Goal: Transaction & Acquisition: Download file/media

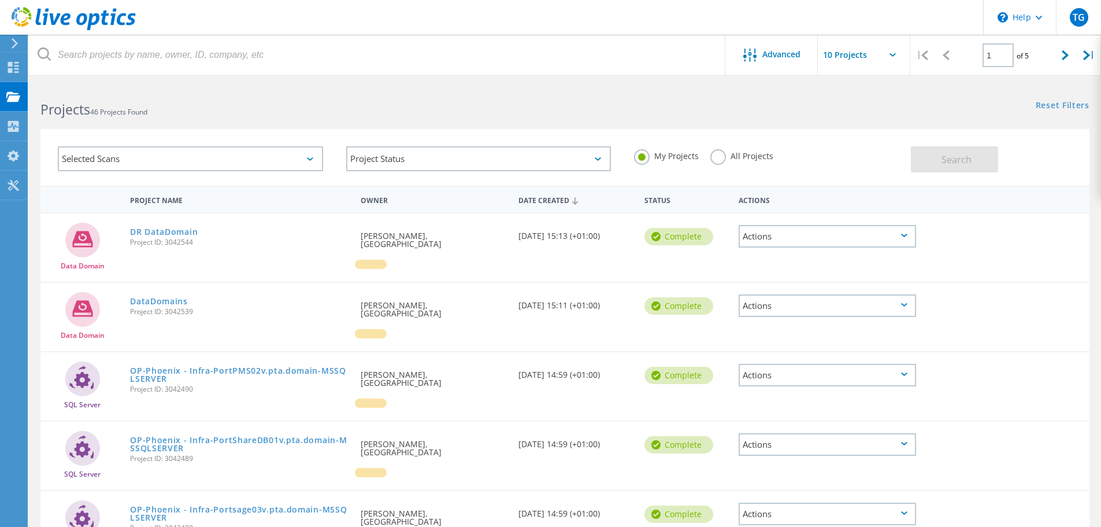
click at [12, 40] on icon at bounding box center [14, 43] width 9 height 10
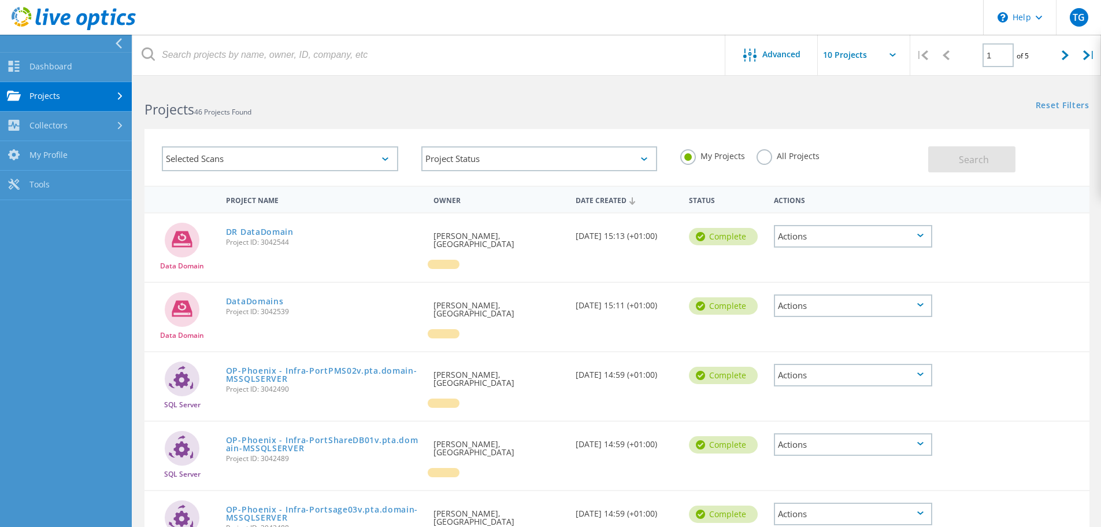
click at [119, 97] on icon at bounding box center [120, 97] width 5 height 8
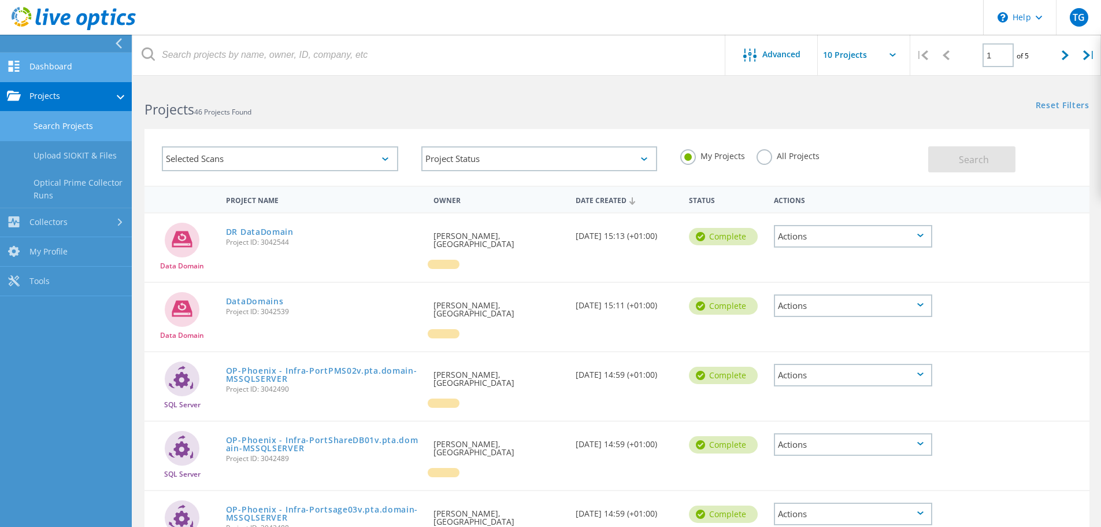
click at [71, 58] on link "Dashboard" at bounding box center [66, 67] width 132 height 29
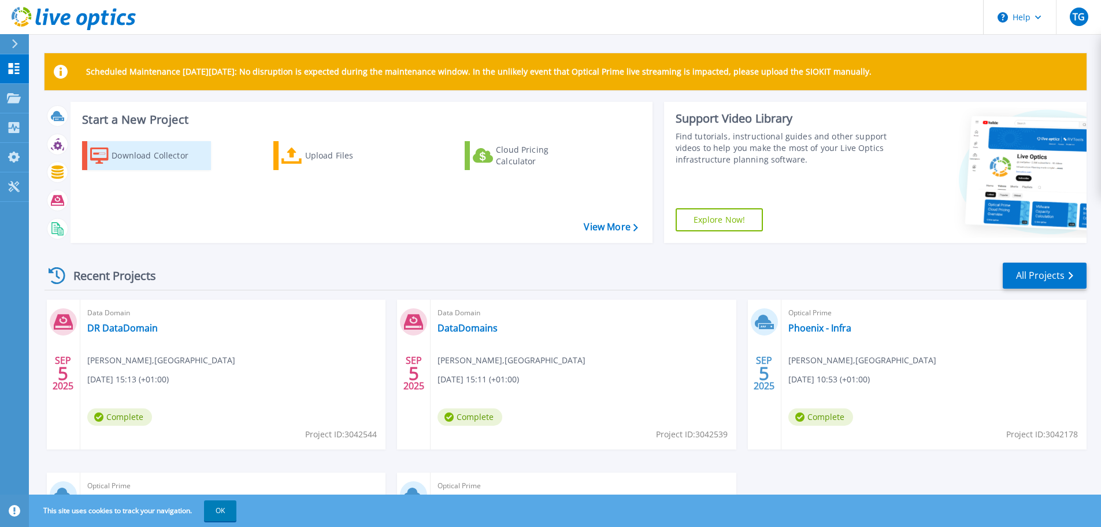
click at [143, 158] on div "Download Collector" at bounding box center [158, 155] width 93 height 23
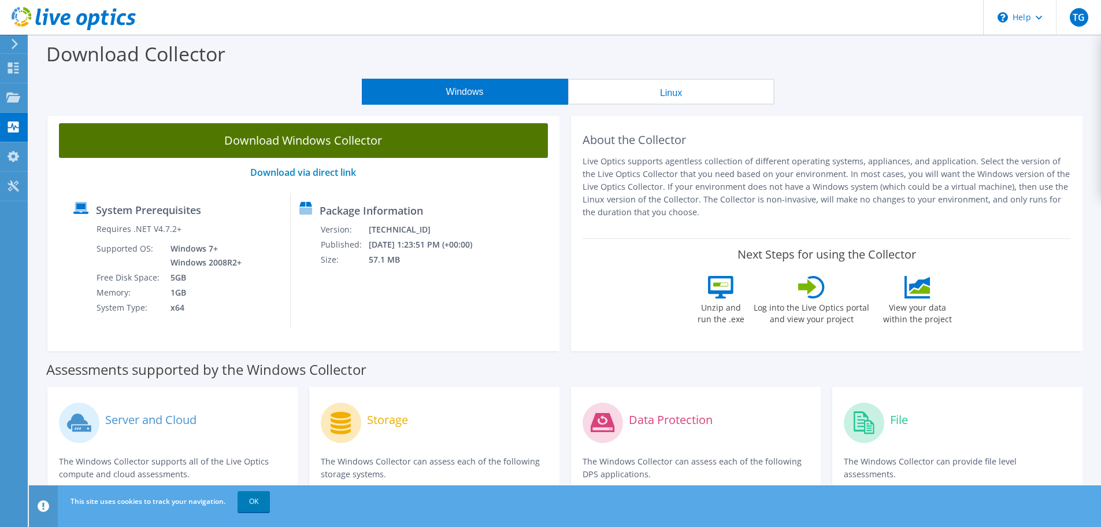
click at [315, 147] on link "Download Windows Collector" at bounding box center [303, 140] width 489 height 35
